Goal: Use online tool/utility: Use online tool/utility

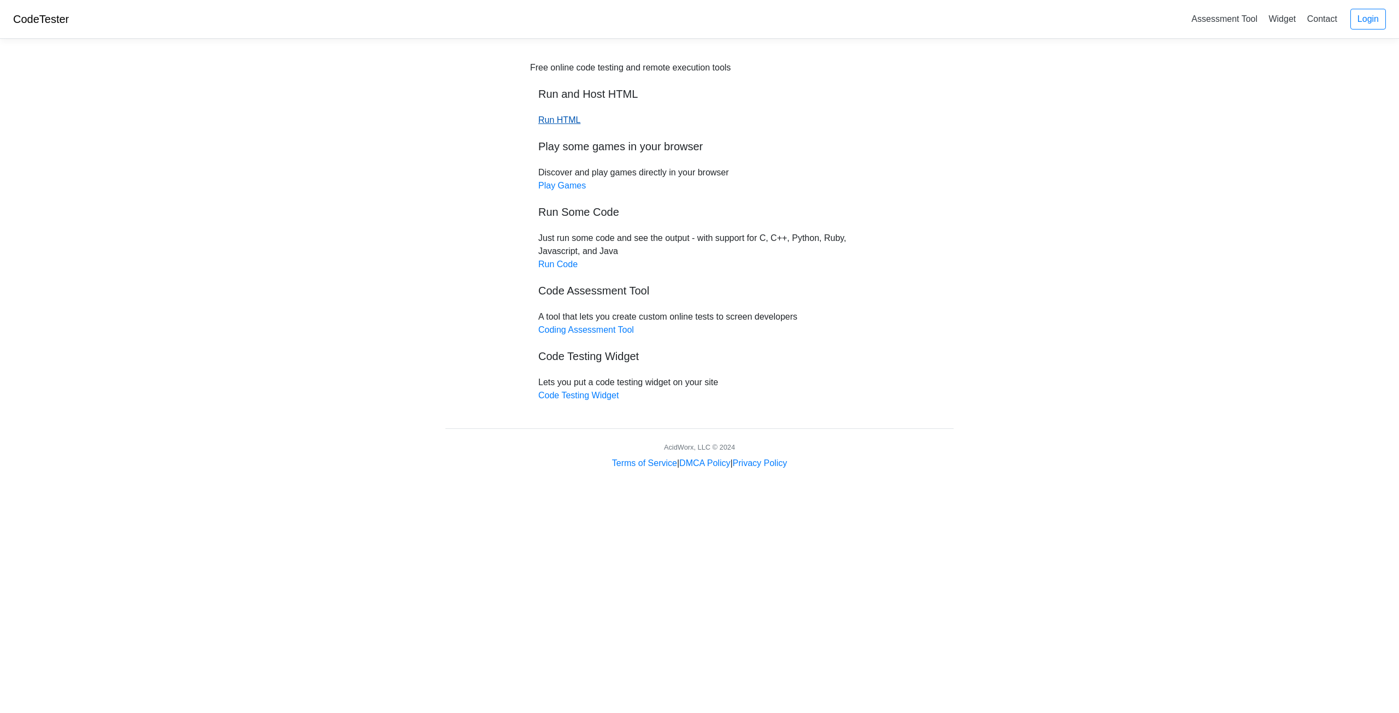
click at [550, 115] on link "Run HTML" at bounding box center [559, 119] width 42 height 9
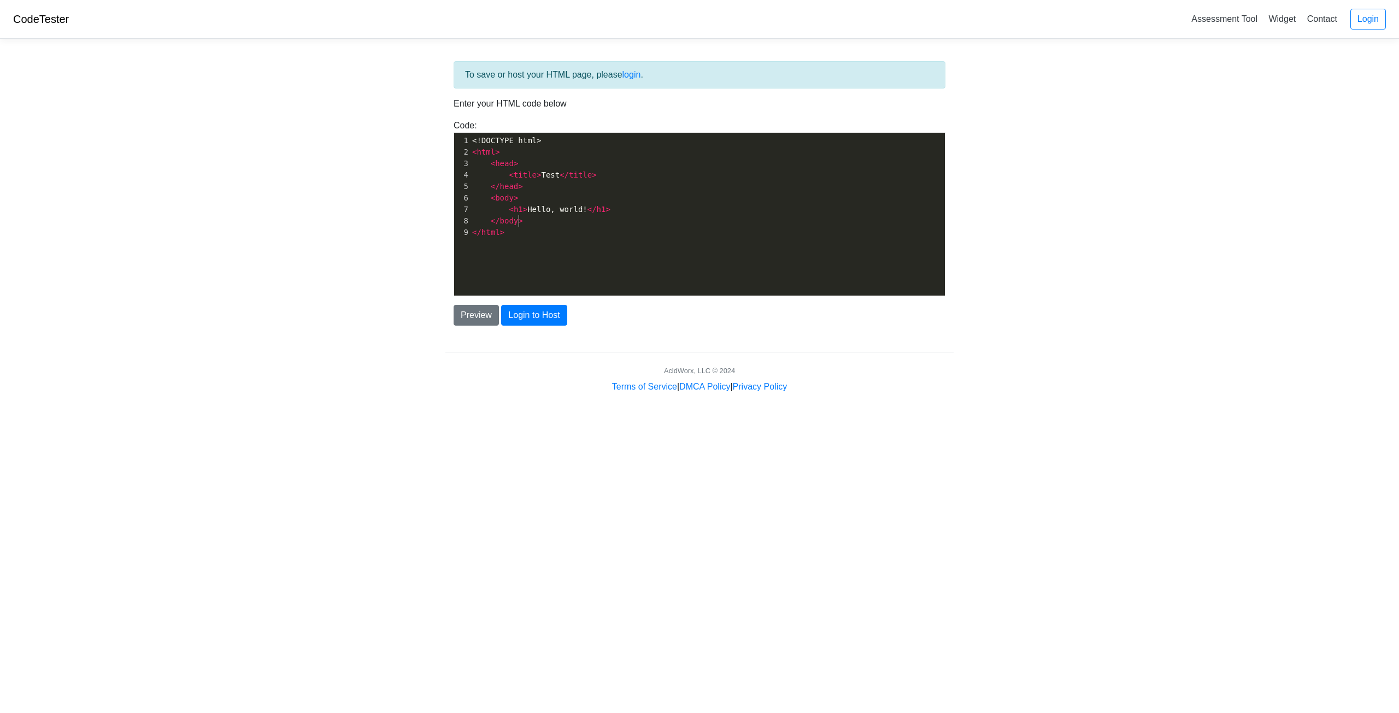
scroll to position [4, 0]
click at [617, 220] on pre "</ body >" at bounding box center [711, 220] width 483 height 11
type textarea "<!DOCTYPE html> <html> <head> <title>Test</title> </head> <body> <h1>Hello, wor…"
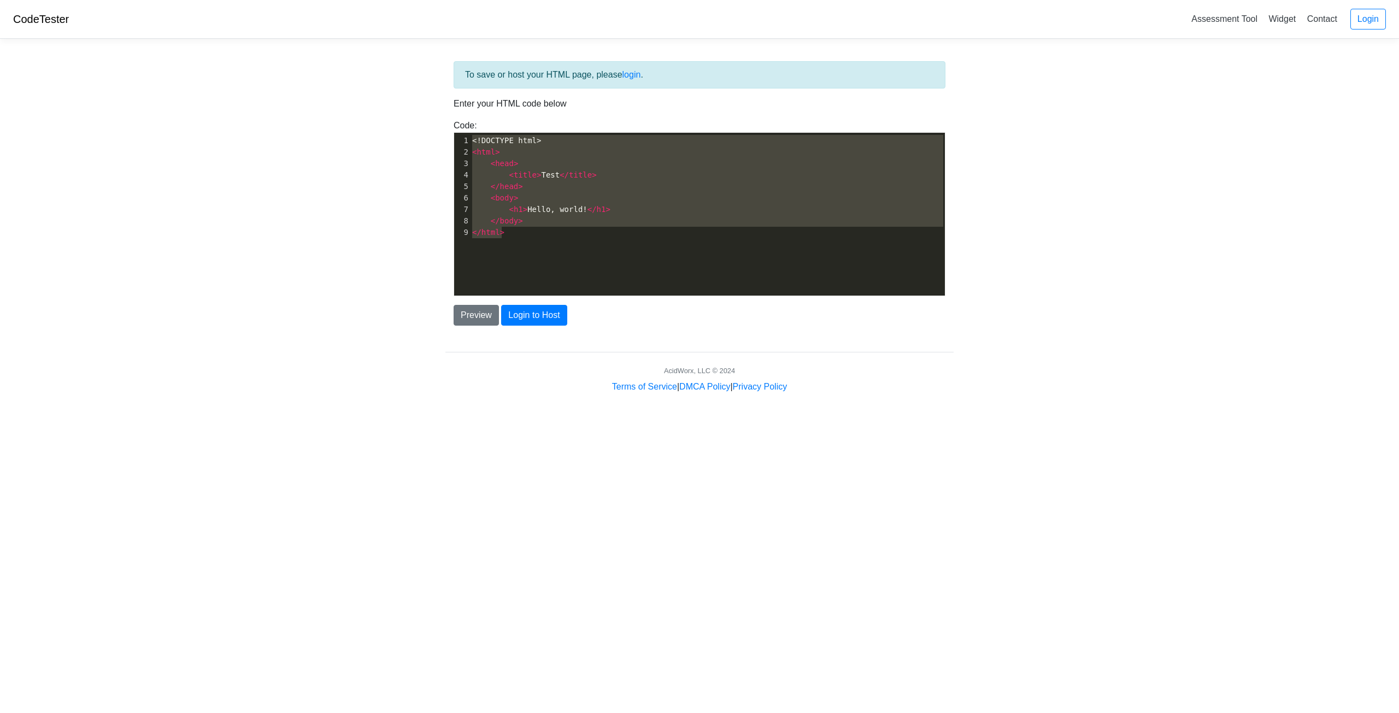
drag, startPoint x: 639, startPoint y: 256, endPoint x: 216, endPoint y: -48, distance: 521.1
click at [216, 0] on html "CodeTester Assessment Tool Widget Contact Login To save or host your HTML page,…" at bounding box center [699, 210] width 1399 height 420
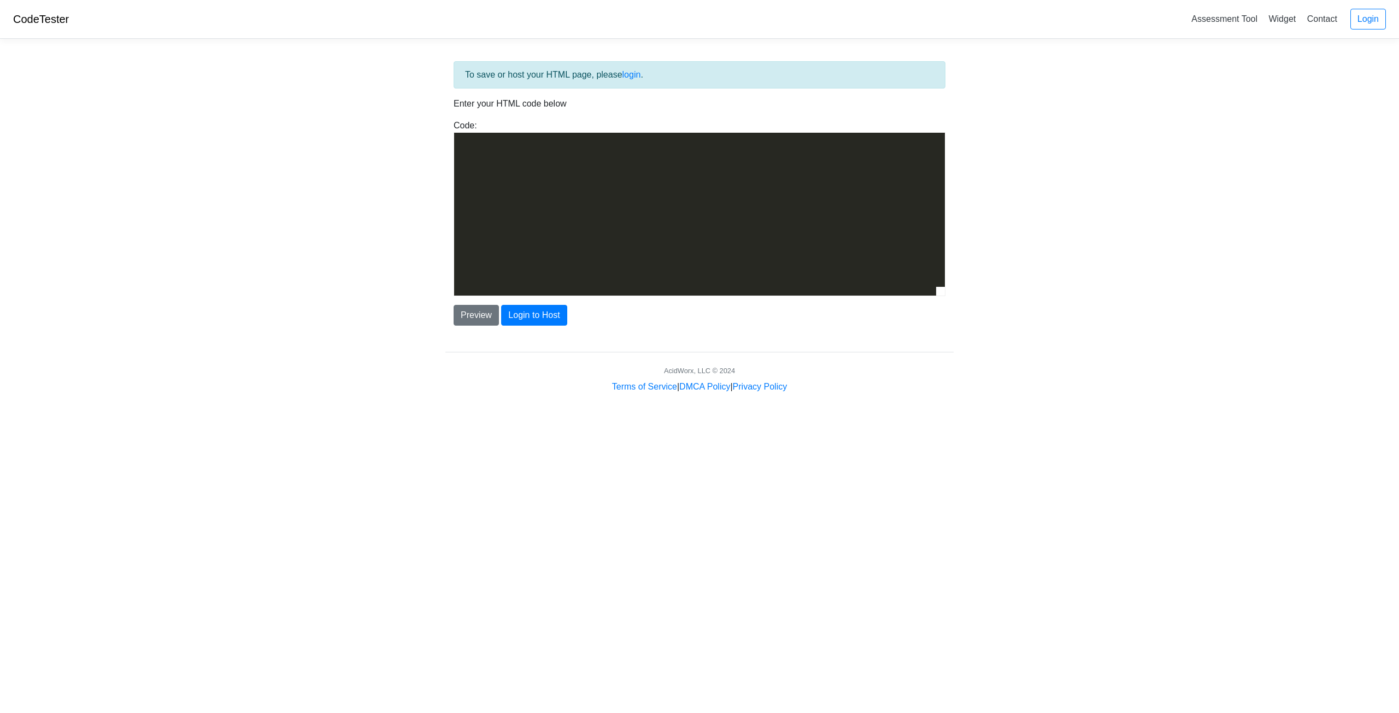
scroll to position [899, 0]
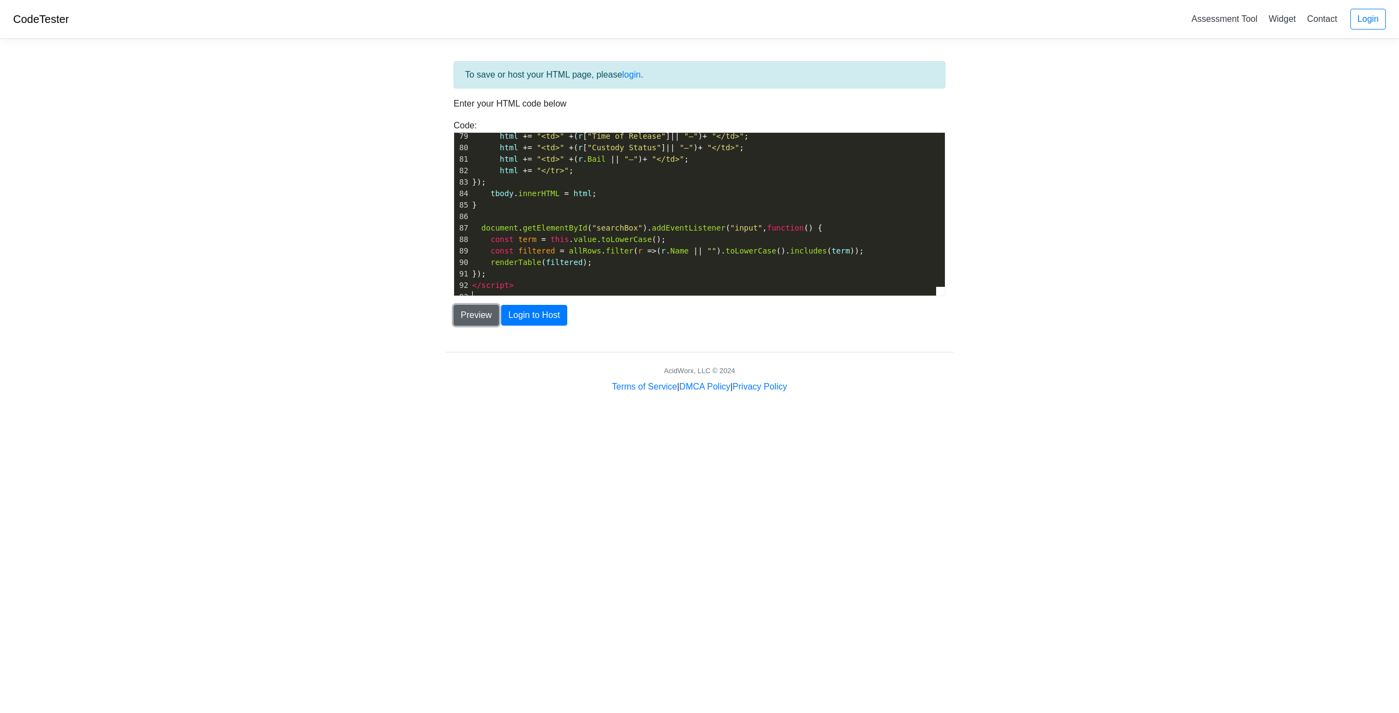
click at [478, 316] on button "Preview" at bounding box center [475, 315] width 45 height 21
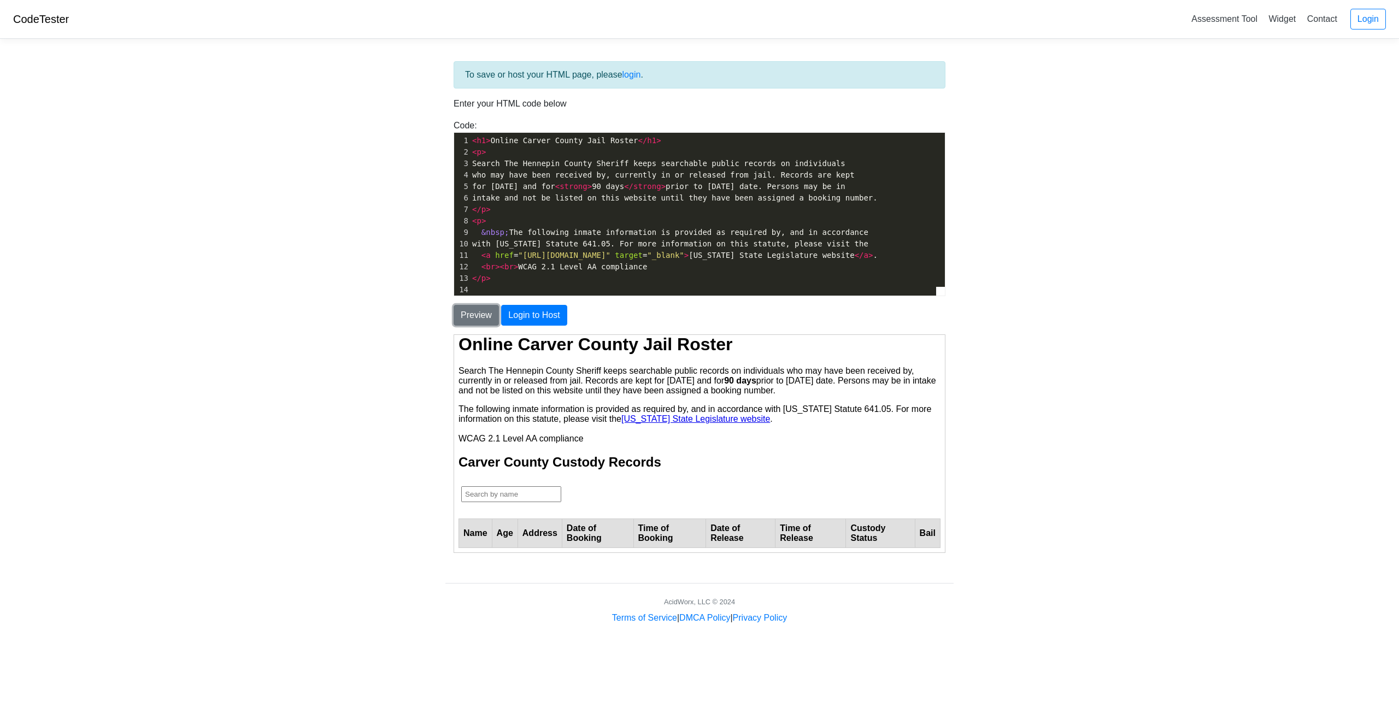
scroll to position [8, 0]
